Goal: Task Accomplishment & Management: Use online tool/utility

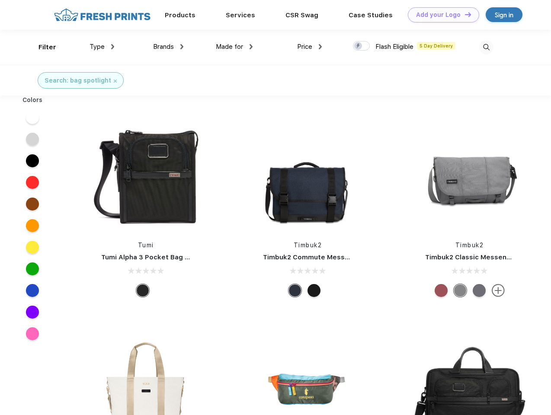
click at [440, 15] on link "Add your Logo Design Tool" at bounding box center [443, 14] width 71 height 15
click at [0, 0] on div "Design Tool" at bounding box center [0, 0] width 0 height 0
click at [464, 14] on link "Add your Logo Design Tool" at bounding box center [443, 14] width 71 height 15
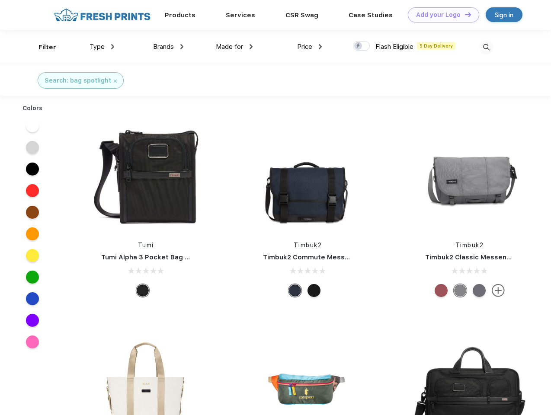
click at [42, 47] on div "Filter" at bounding box center [47, 47] width 18 height 10
click at [102, 47] on span "Type" at bounding box center [96, 47] width 15 height 8
click at [168, 47] on span "Brands" at bounding box center [163, 47] width 21 height 8
click at [234, 47] on span "Made for" at bounding box center [229, 47] width 27 height 8
click at [310, 47] on span "Price" at bounding box center [304, 47] width 15 height 8
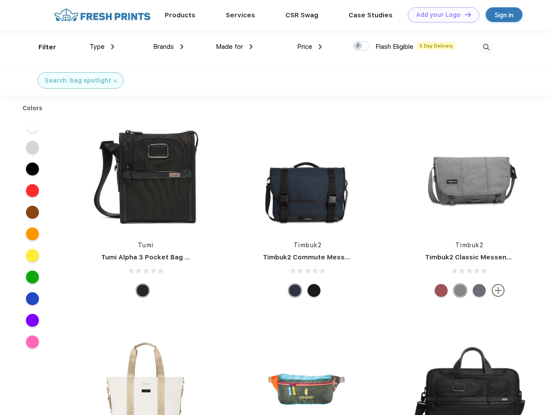
click at [361, 46] on div at bounding box center [361, 46] width 17 height 10
click at [358, 46] on input "checkbox" at bounding box center [356, 44] width 6 height 6
click at [486, 47] on img at bounding box center [486, 47] width 14 height 14
